Goal: Information Seeking & Learning: Learn about a topic

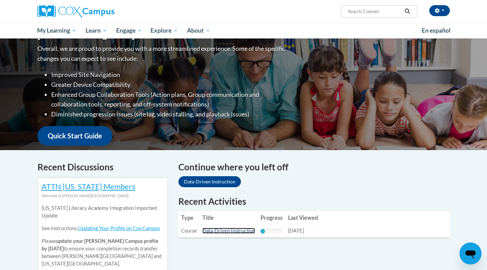
click at [225, 233] on link "Data-Driven Instruction" at bounding box center [228, 231] width 53 height 6
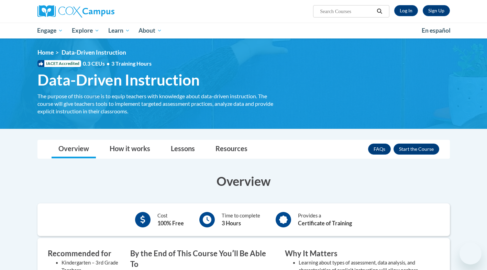
click at [413, 13] on link "Log In" at bounding box center [406, 10] width 24 height 11
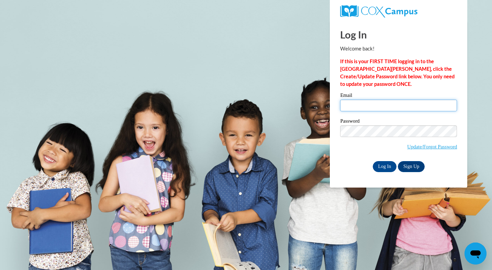
type input "clee@kindezi.org"
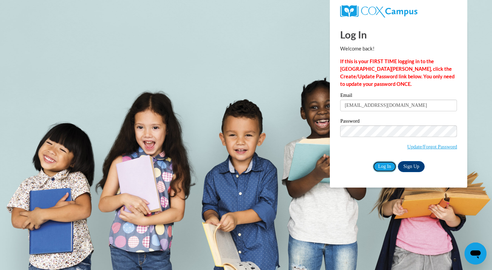
click at [388, 168] on input "Log In" at bounding box center [385, 166] width 24 height 11
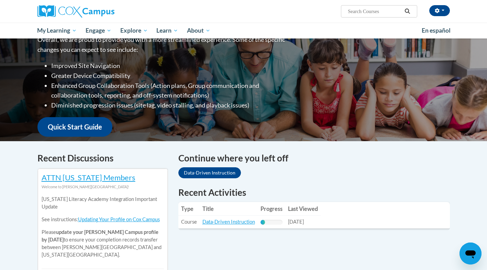
scroll to position [124, 0]
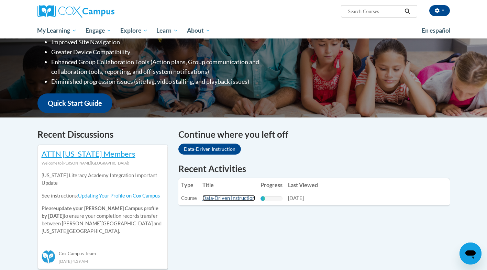
click at [240, 201] on link "Data-Driven Instruction" at bounding box center [228, 198] width 53 height 6
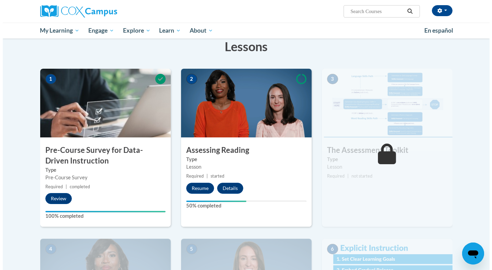
scroll to position [112, 0]
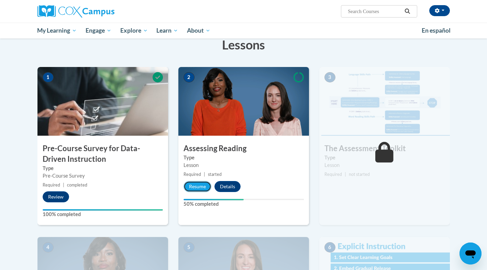
click at [201, 186] on button "Resume" at bounding box center [197, 186] width 28 height 11
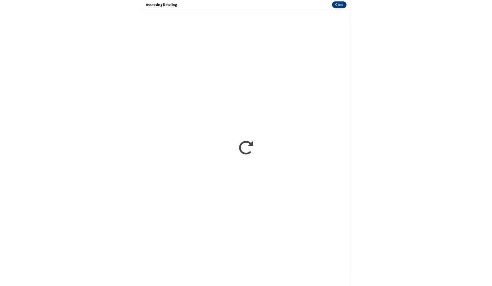
scroll to position [114, 0]
